Goal: Task Accomplishment & Management: Manage account settings

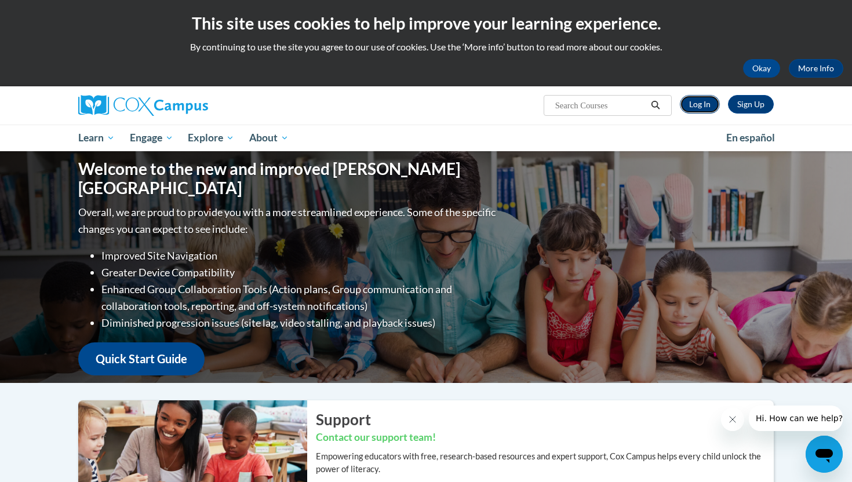
click at [704, 101] on link "Log In" at bounding box center [700, 104] width 40 height 19
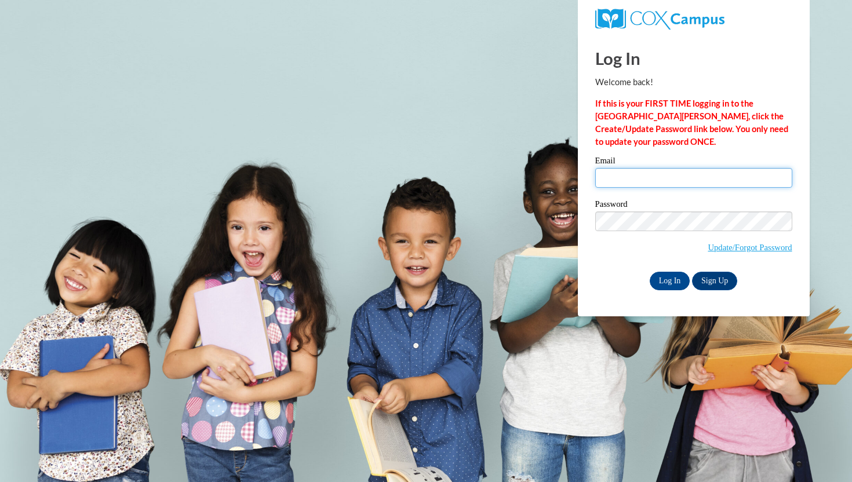
click at [661, 179] on input "Email" at bounding box center [693, 178] width 197 height 20
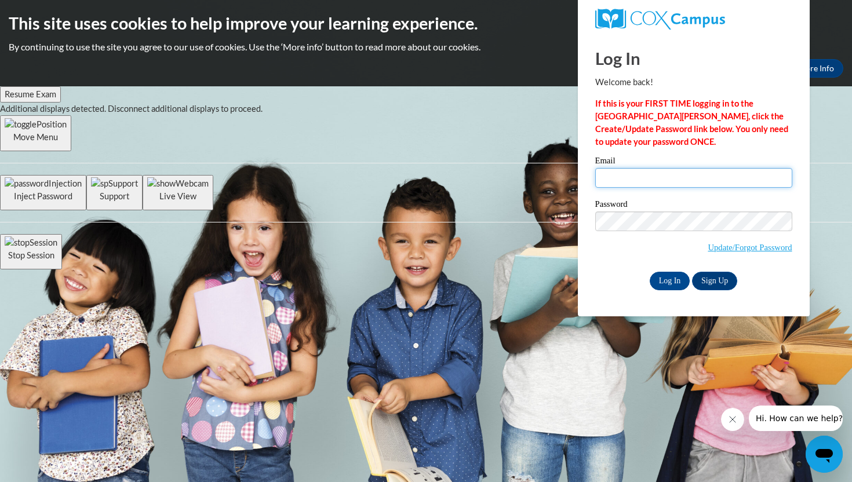
click at [668, 180] on input "Email" at bounding box center [693, 178] width 197 height 20
click at [675, 281] on input "Log In" at bounding box center [670, 281] width 41 height 19
click at [629, 249] on span "Update/Forgot Password" at bounding box center [693, 236] width 197 height 48
click at [623, 191] on div "Email" at bounding box center [693, 177] width 197 height 40
click at [617, 179] on input "Email" at bounding box center [693, 178] width 197 height 20
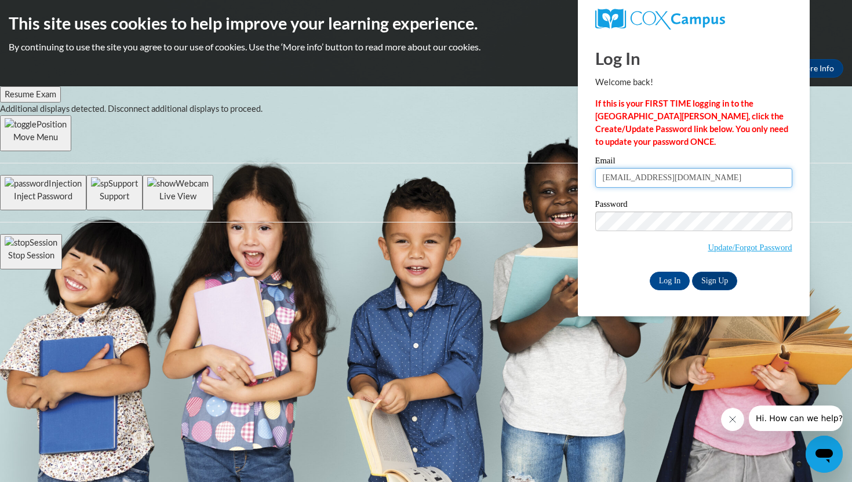
type input "[EMAIL_ADDRESS][DOMAIN_NAME]"
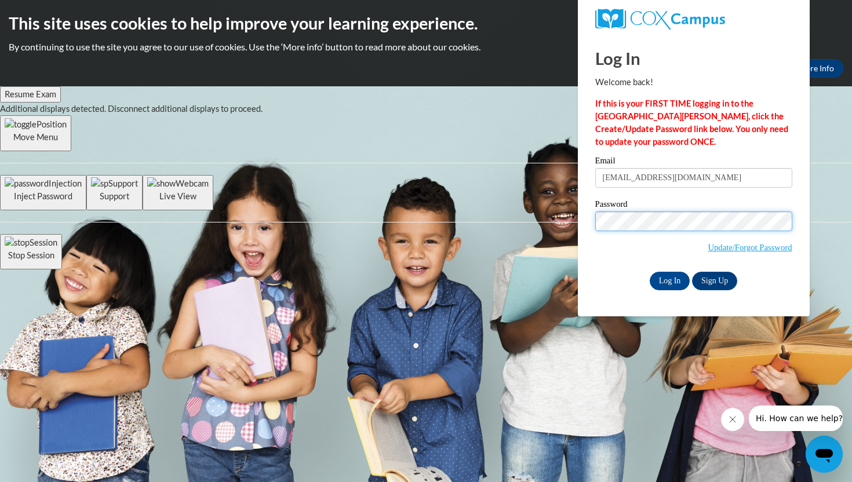
click at [650, 272] on input "Log In" at bounding box center [670, 281] width 41 height 19
